Goal: Task Accomplishment & Management: Manage account settings

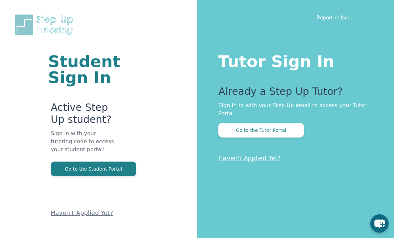
click at [275, 133] on button "Go to the Tutor Portal" at bounding box center [260, 130] width 85 height 15
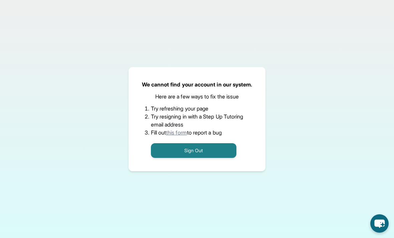
click at [218, 157] on button "Sign Out" at bounding box center [193, 150] width 85 height 15
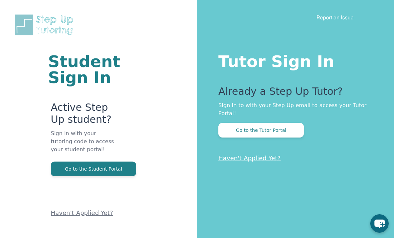
click at [268, 130] on button "Go to the Tutor Portal" at bounding box center [260, 130] width 85 height 15
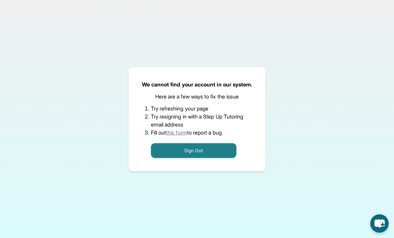
click at [213, 158] on button "Sign Out" at bounding box center [193, 150] width 85 height 15
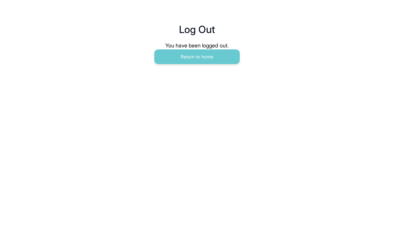
click at [219, 55] on button "Return to home" at bounding box center [196, 56] width 85 height 15
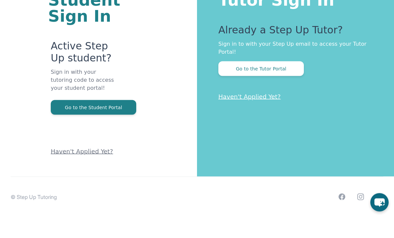
scroll to position [40, 0]
